Goal: Task Accomplishment & Management: Use online tool/utility

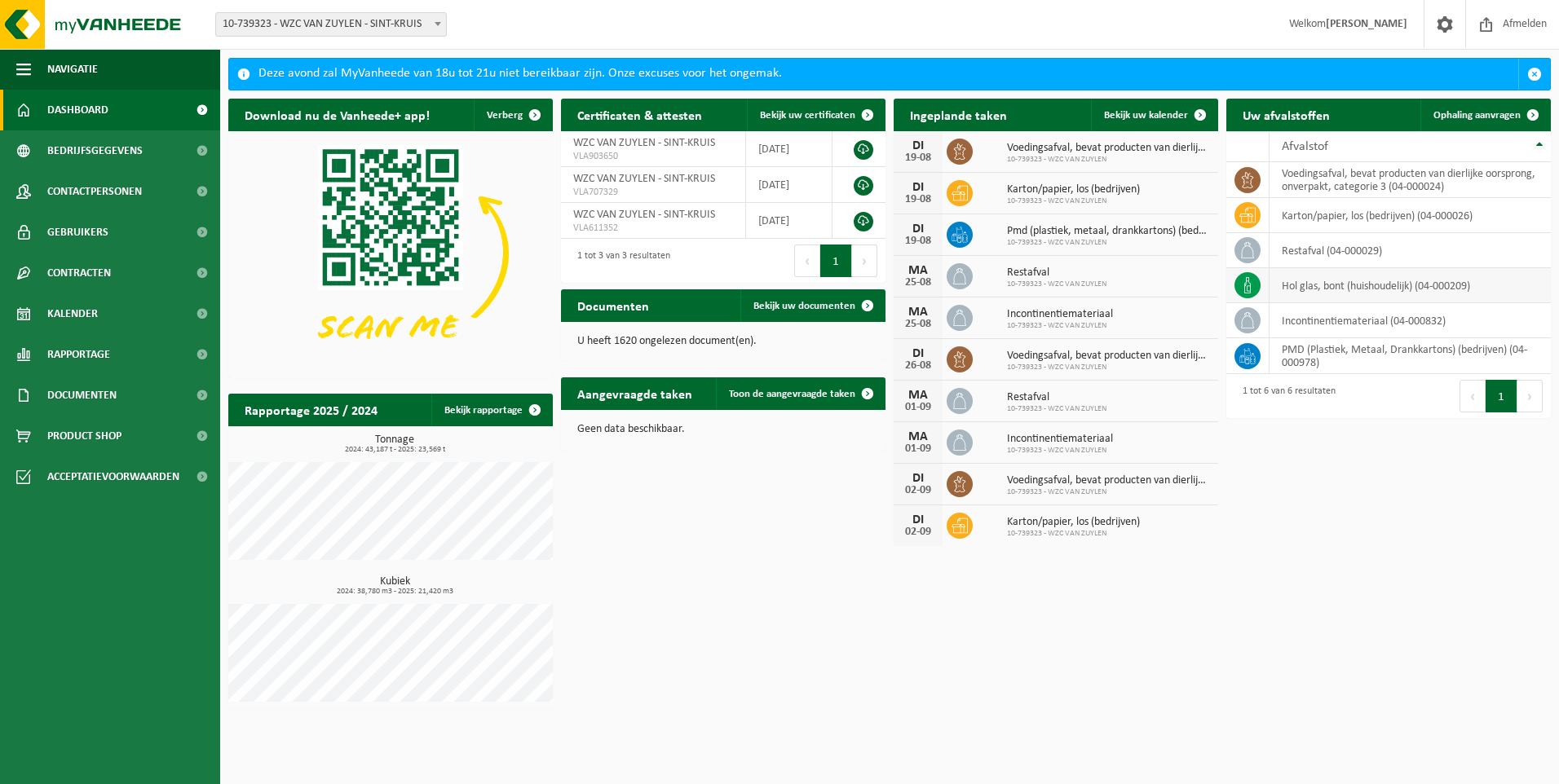
click at [1353, 285] on td "hol glas, bont (huishoudelijk) (04-000209)" at bounding box center [1410, 285] width 281 height 35
click at [1485, 116] on span "Ophaling aanvragen" at bounding box center [1477, 115] width 88 height 10
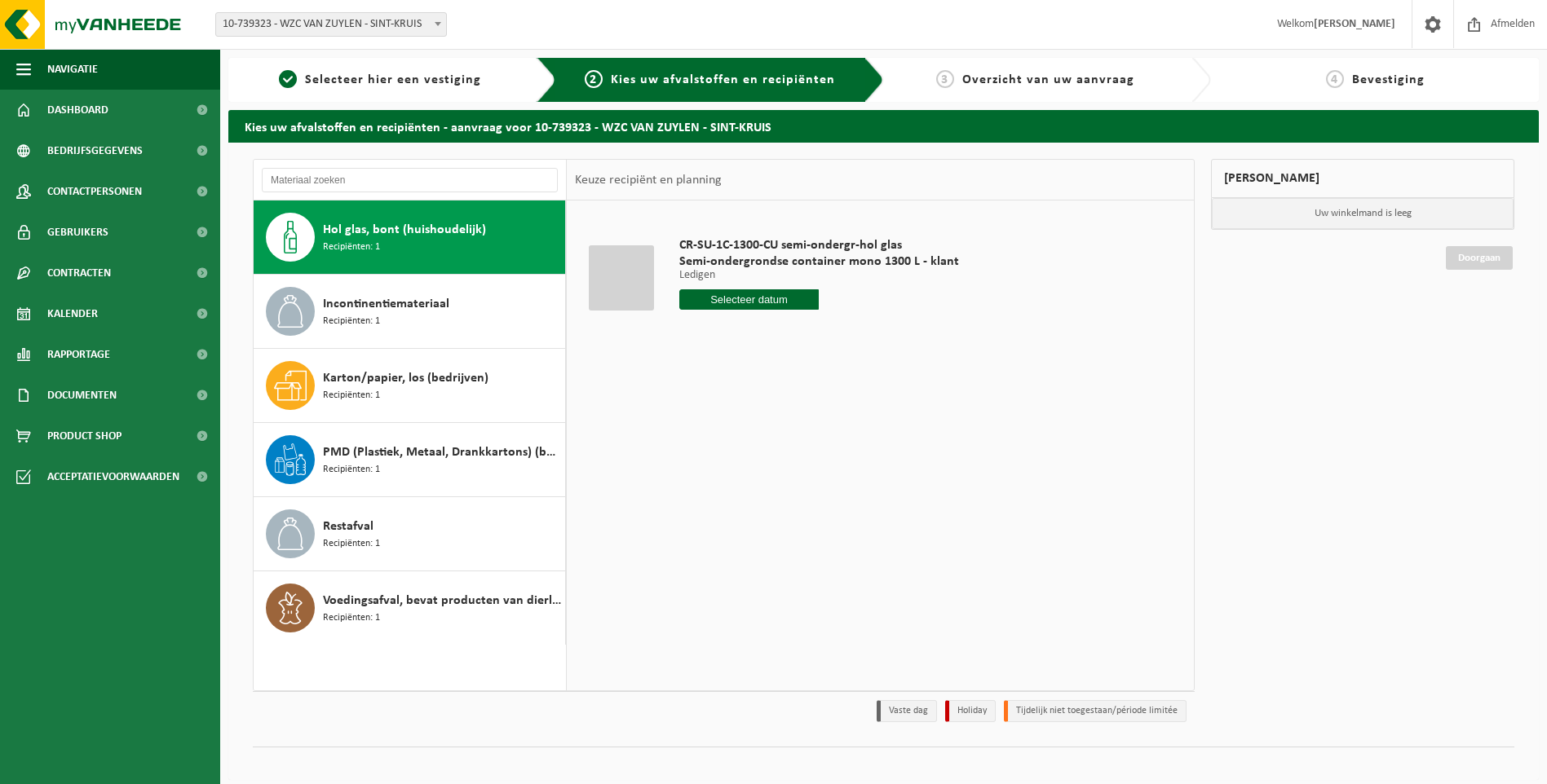
click at [746, 298] on input "text" at bounding box center [749, 300] width 140 height 21
click at [867, 337] on icon at bounding box center [864, 337] width 4 height 8
click at [701, 337] on icon at bounding box center [696, 337] width 26 height 26
click at [718, 491] on div "26" at bounding box center [722, 496] width 28 height 26
type input "Van [DATE]"
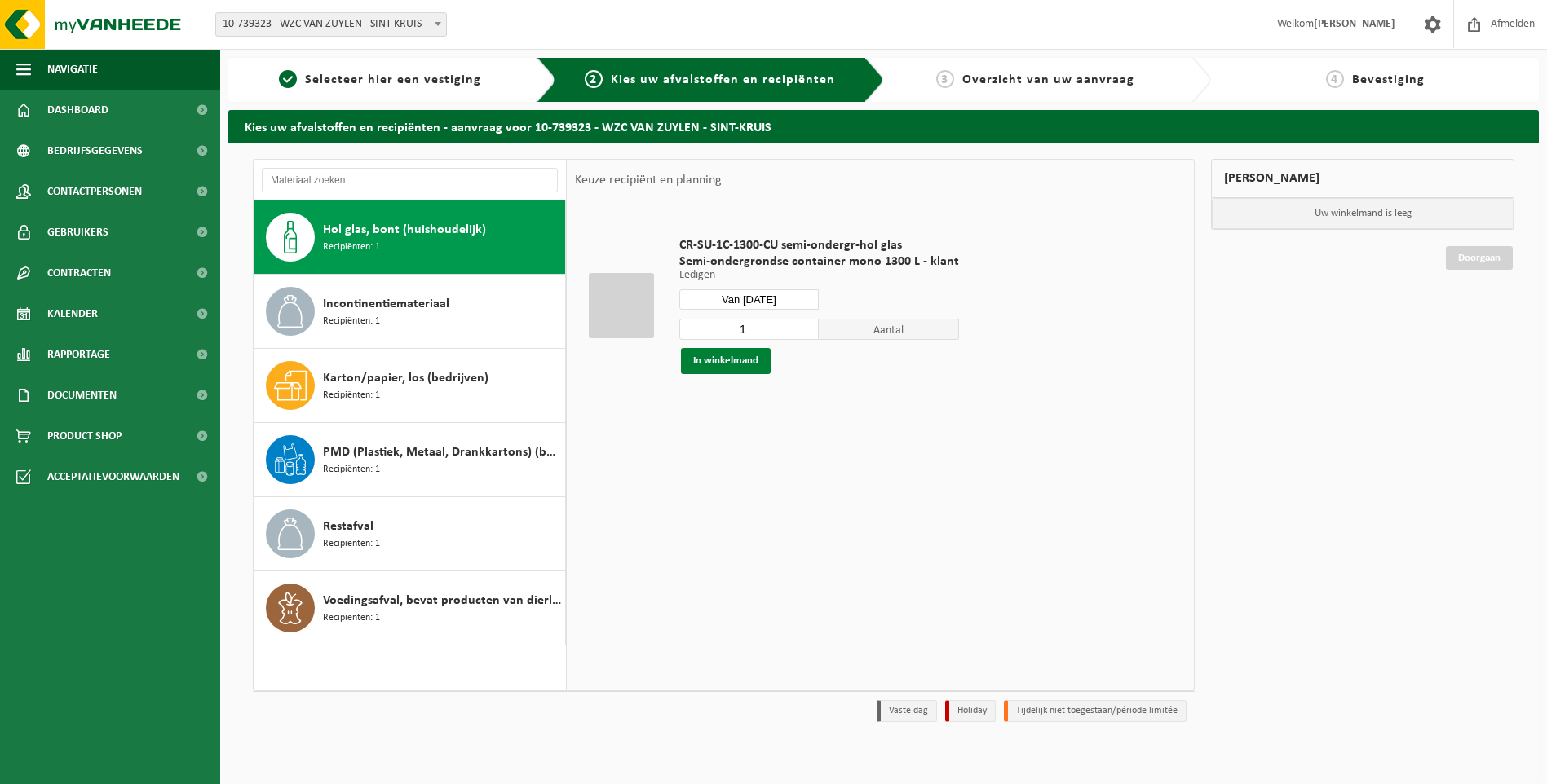
click at [716, 361] on button "In winkelmand" at bounding box center [726, 361] width 89 height 26
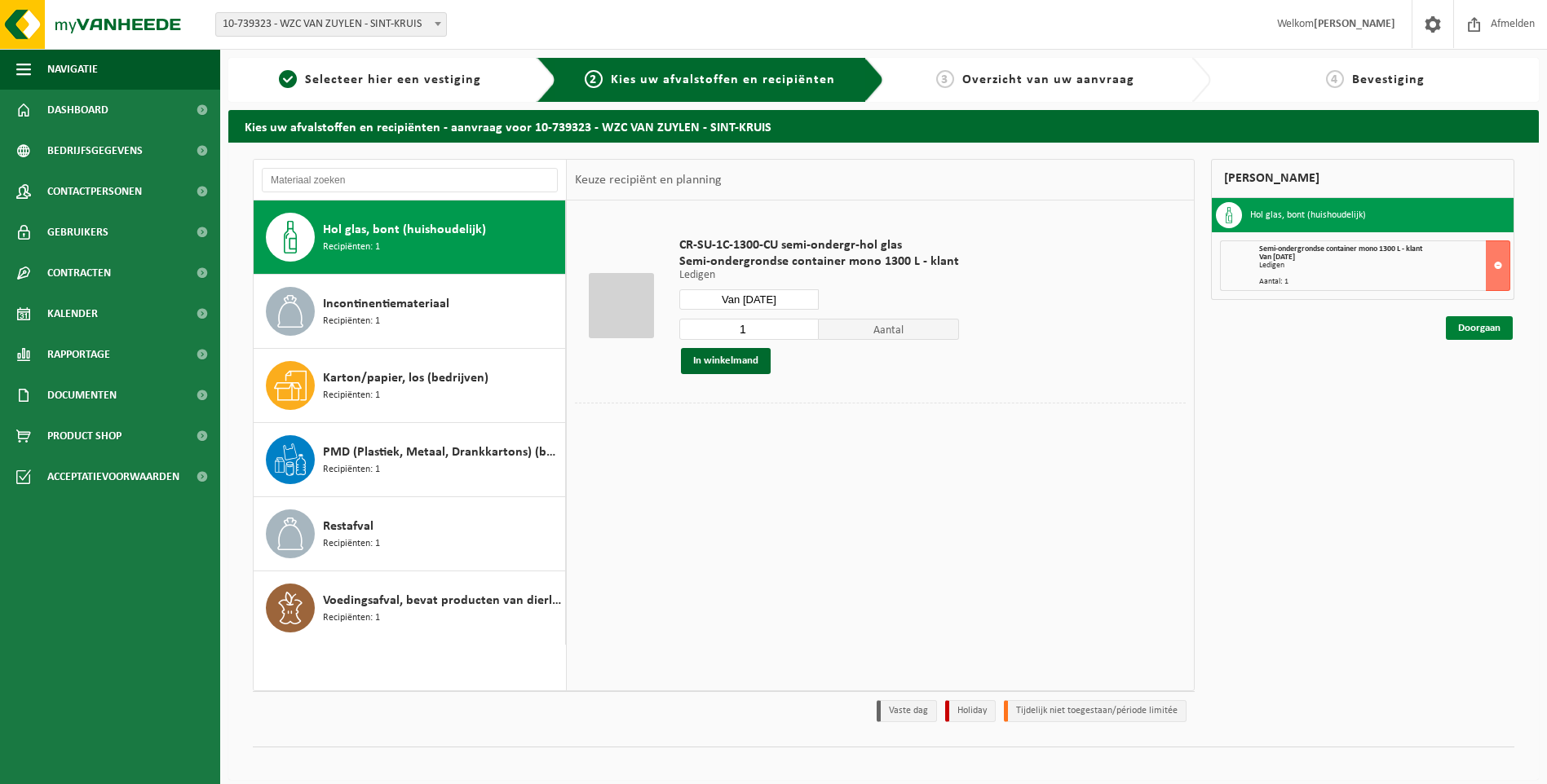
click at [1477, 327] on link "Doorgaan" at bounding box center [1479, 328] width 67 height 24
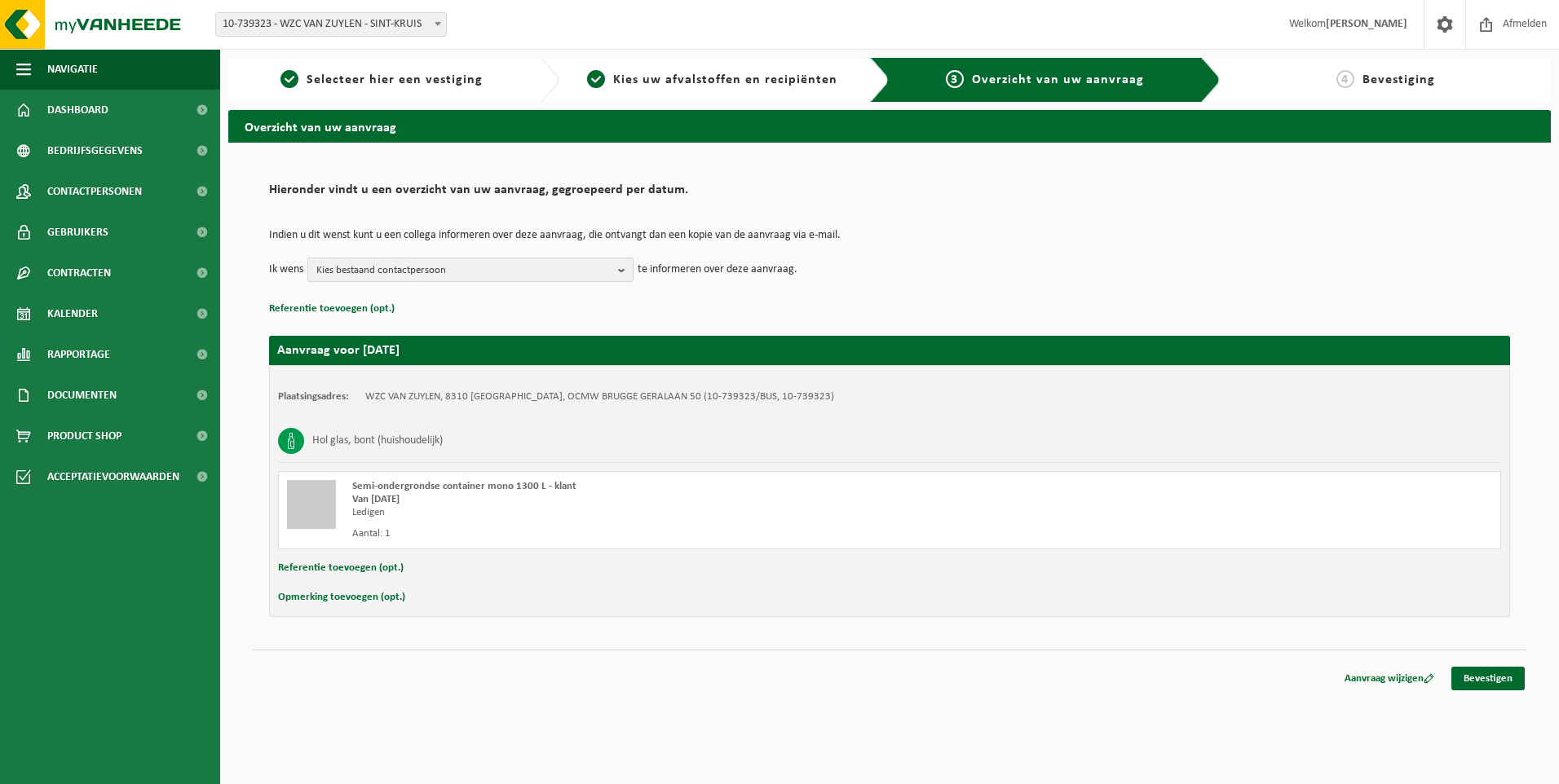
click at [622, 274] on b "button" at bounding box center [625, 270] width 15 height 23
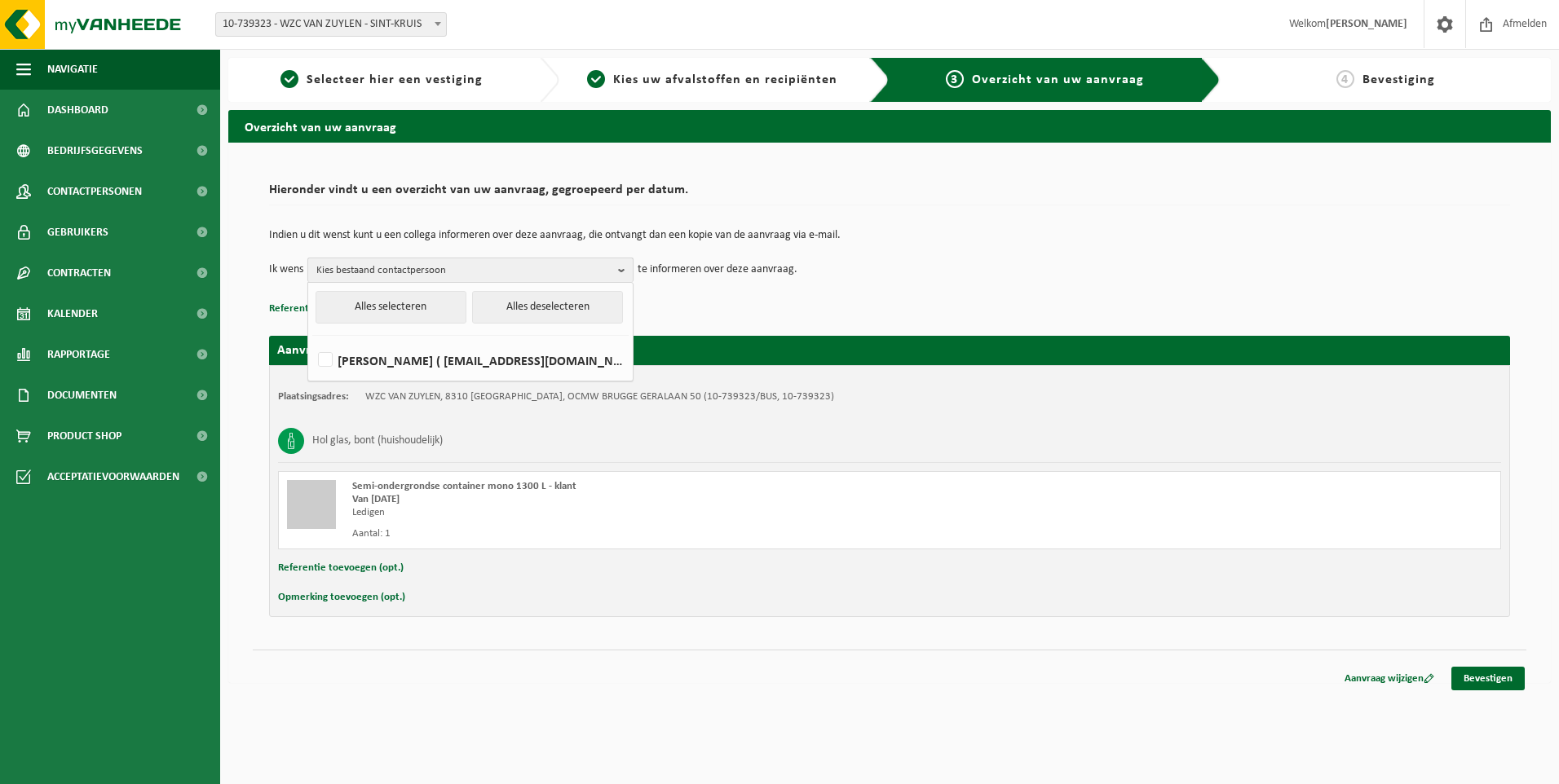
click at [622, 271] on b "button" at bounding box center [625, 270] width 15 height 24
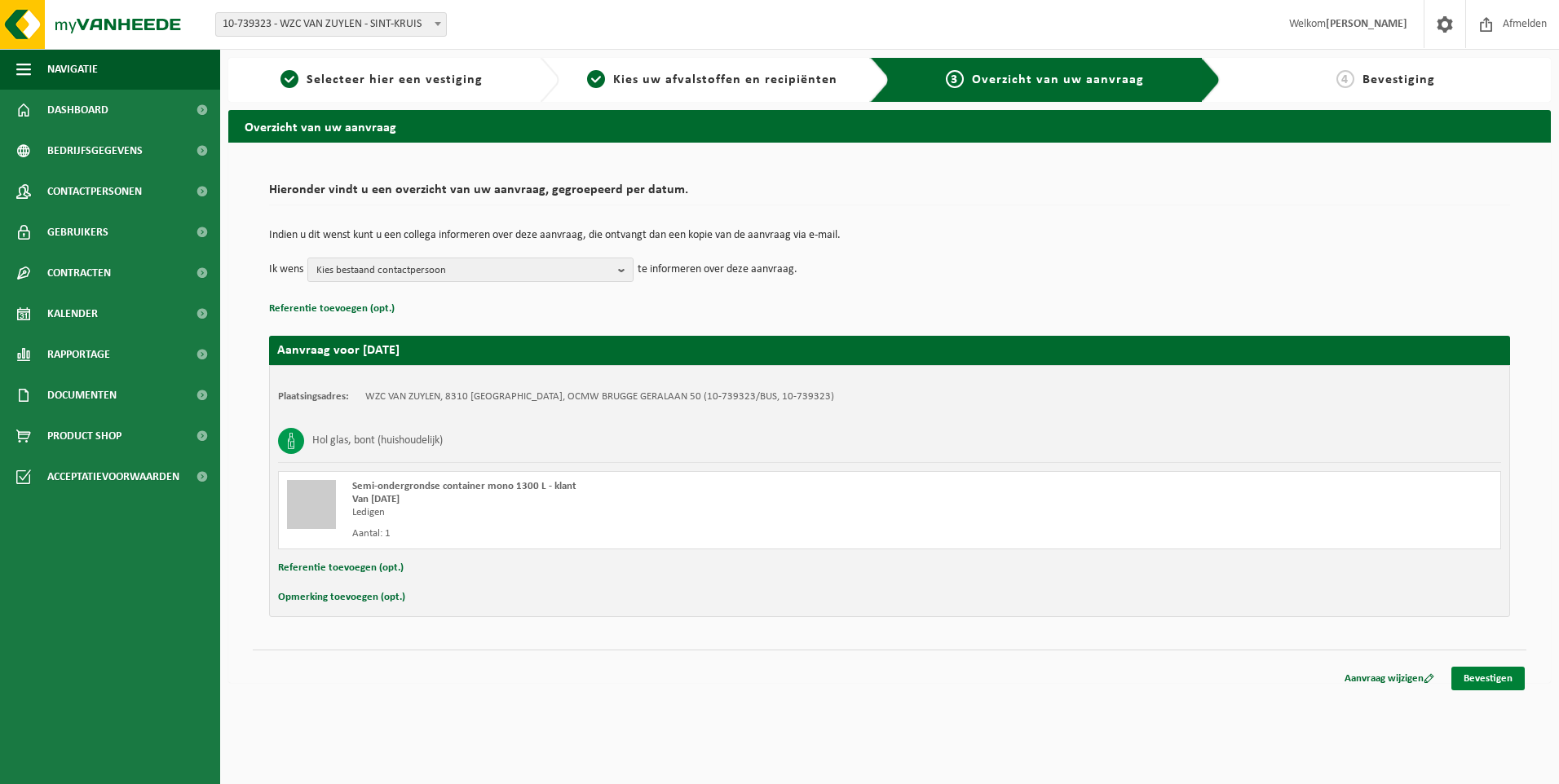
click at [1479, 678] on link "Bevestigen" at bounding box center [1488, 678] width 73 height 24
